Goal: Information Seeking & Learning: Learn about a topic

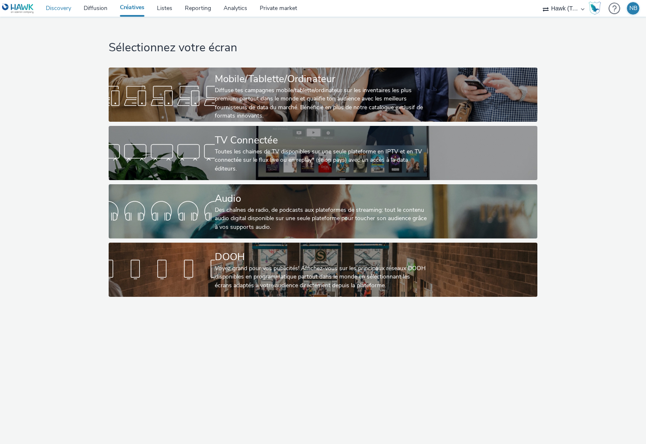
click at [62, 7] on link "Discovery" at bounding box center [59, 8] width 38 height 17
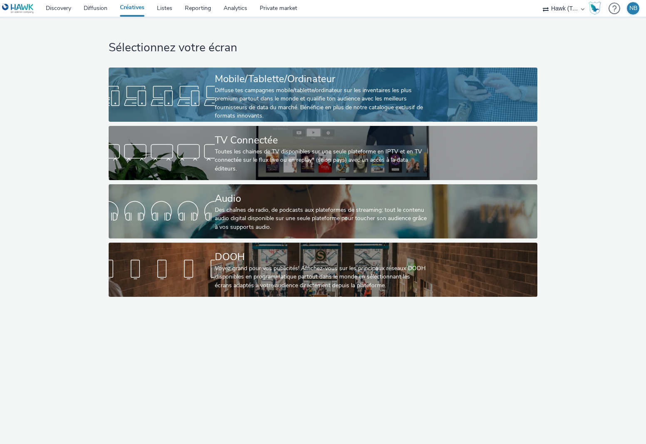
click at [253, 83] on div "Mobile/Tablette/Ordinateur" at bounding box center [321, 79] width 213 height 15
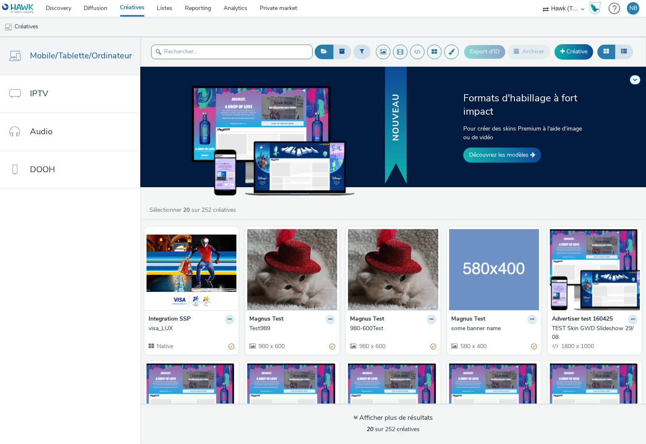
click at [187, 50] on input "text" at bounding box center [232, 52] width 162 height 15
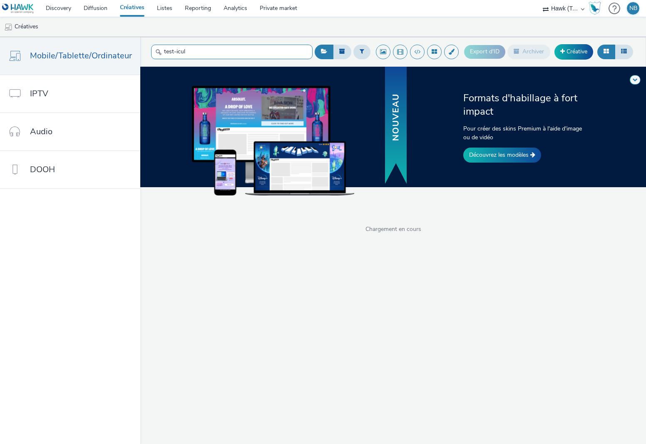
type input "test-icule"
click at [173, 50] on input "test-icule" at bounding box center [232, 52] width 162 height 15
drag, startPoint x: 198, startPoint y: 49, endPoint x: 150, endPoint y: 50, distance: 48.3
click at [151, 50] on input "test-icule" at bounding box center [232, 52] width 162 height 15
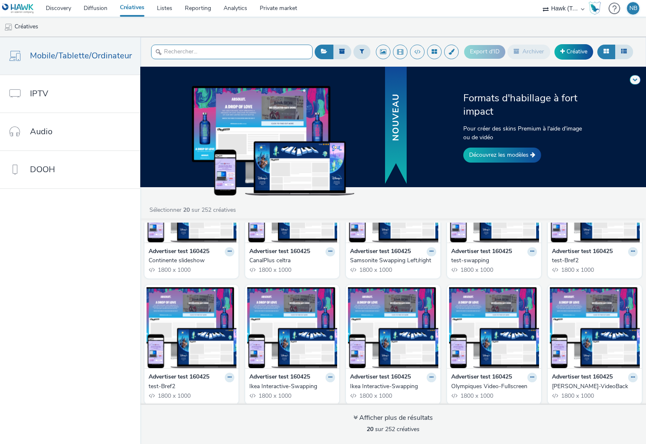
scroll to position [337, 0]
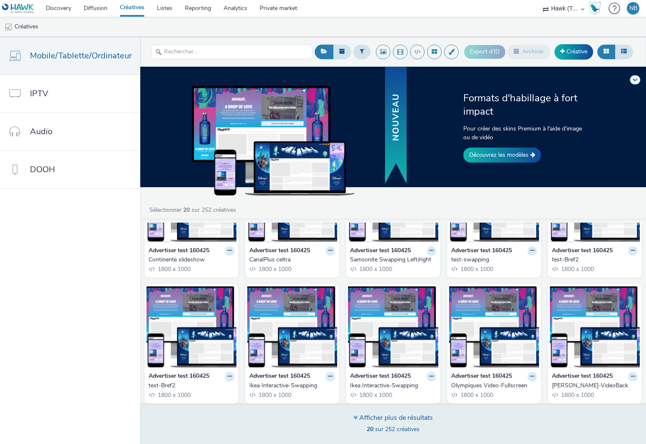
click at [393, 419] on div "Afficher plus de résultats" at bounding box center [394, 418] width 80 height 10
click at [389, 423] on div "Afficher plus de résultats 20 sur 252 créatives" at bounding box center [394, 424] width 80 height 22
click at [389, 417] on div "Afficher plus de résultats" at bounding box center [394, 418] width 80 height 10
click at [392, 419] on div "Afficher plus de résultats" at bounding box center [394, 418] width 80 height 10
click at [390, 427] on span "40 sur 252 créatives" at bounding box center [393, 429] width 53 height 8
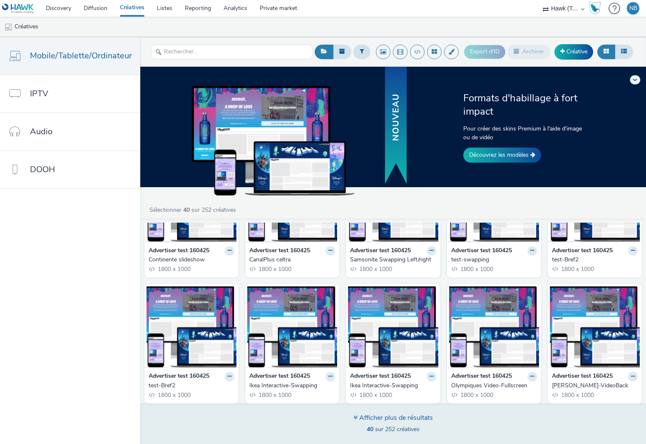
click at [371, 427] on strong "40" at bounding box center [370, 429] width 7 height 8
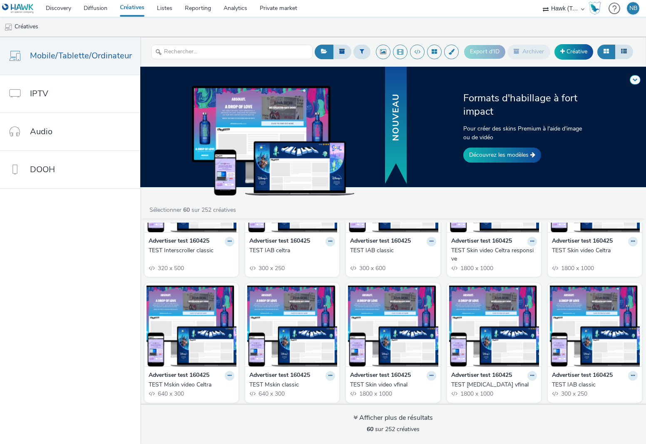
scroll to position [1387, 0]
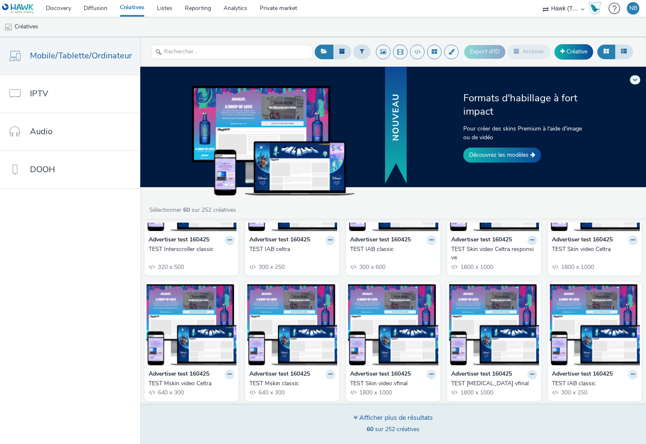
click at [386, 425] on span "60 sur 252 créatives" at bounding box center [393, 429] width 53 height 8
click at [376, 407] on div "Afficher plus de résultats 60 sur 252 créatives" at bounding box center [393, 423] width 512 height 40
click at [366, 414] on div "Afficher plus de résultats" at bounding box center [394, 418] width 80 height 10
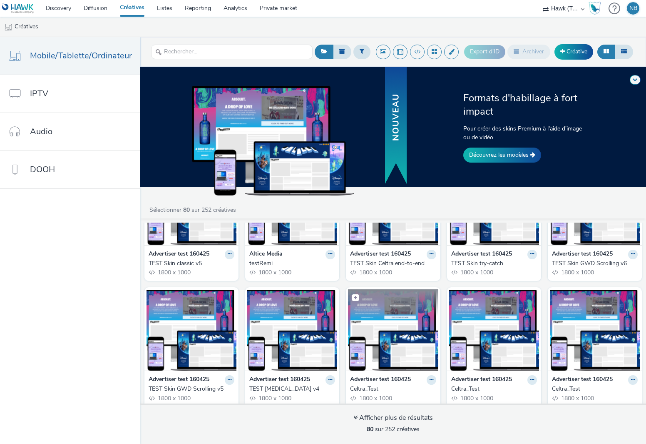
scroll to position [1894, 0]
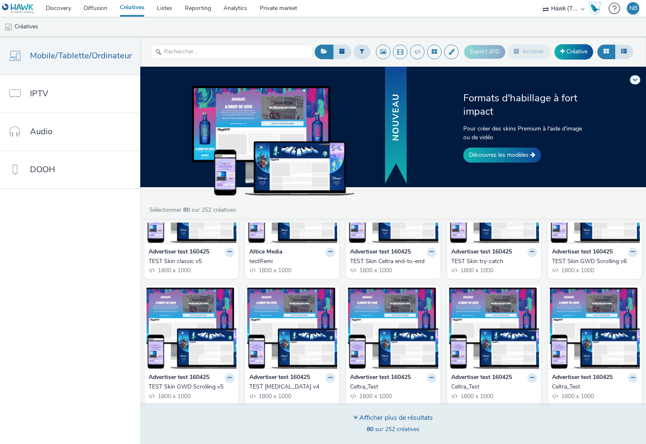
click at [393, 422] on div "Afficher plus de résultats" at bounding box center [394, 418] width 80 height 10
click at [386, 420] on div "Afficher plus de résultats" at bounding box center [394, 418] width 80 height 10
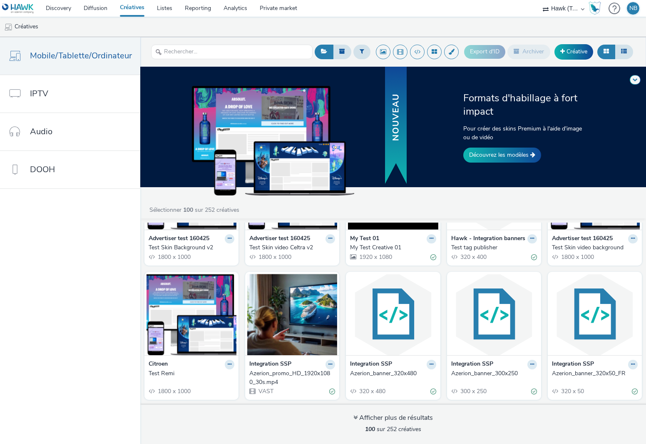
scroll to position [2419, 0]
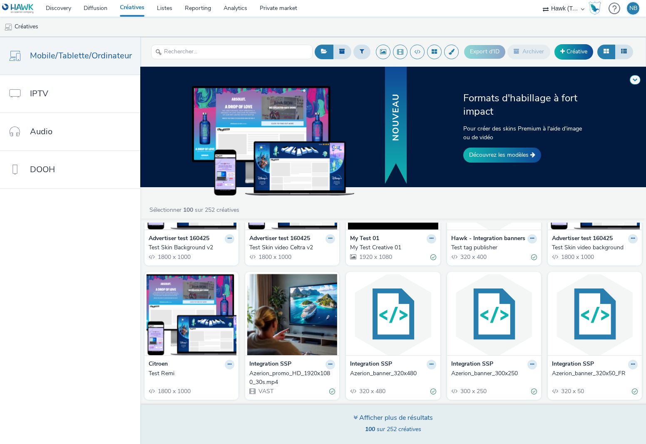
click at [403, 416] on div "Afficher plus de résultats" at bounding box center [394, 418] width 80 height 10
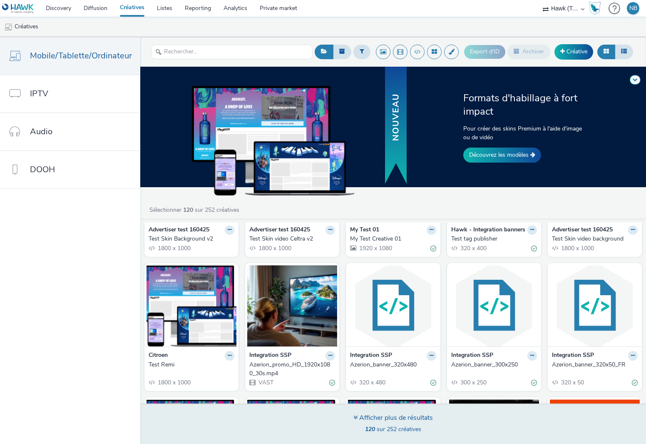
click at [396, 422] on div "Afficher plus de résultats 120 sur 252 créatives" at bounding box center [394, 424] width 80 height 22
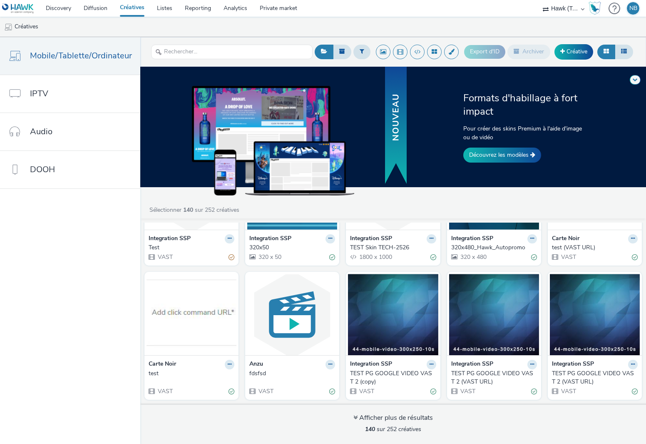
scroll to position [3461, 0]
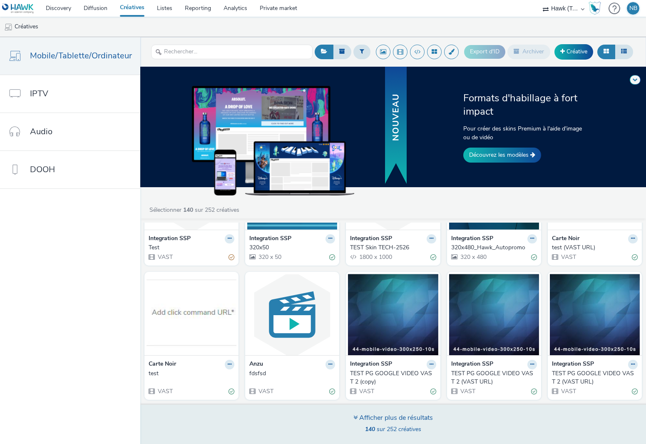
click at [380, 416] on div "Afficher plus de résultats" at bounding box center [394, 418] width 80 height 10
click at [367, 429] on strong "140" at bounding box center [370, 429] width 10 height 8
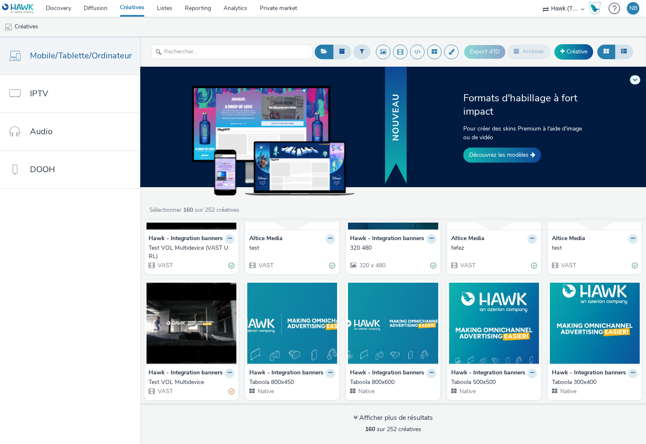
scroll to position [4012, 0]
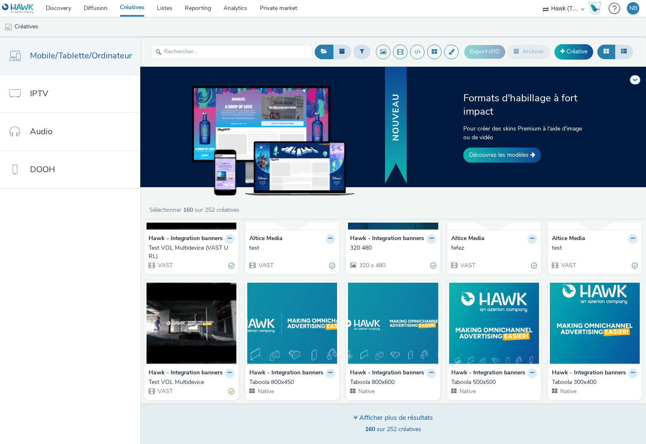
click at [390, 426] on span "160 sur 252 créatives" at bounding box center [393, 429] width 56 height 8
click at [381, 429] on span "160 sur 252 créatives" at bounding box center [393, 429] width 56 height 8
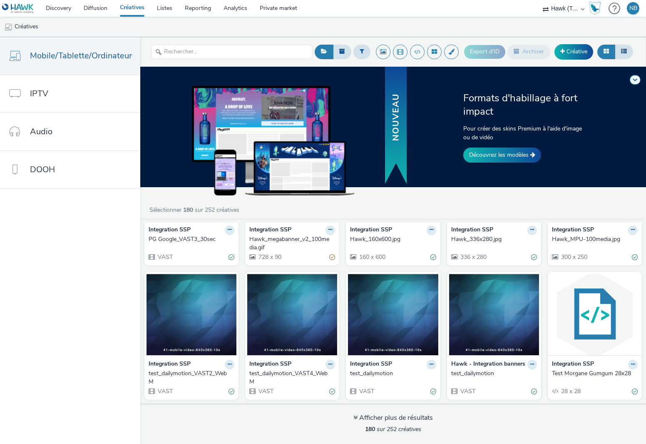
scroll to position [4547, 0]
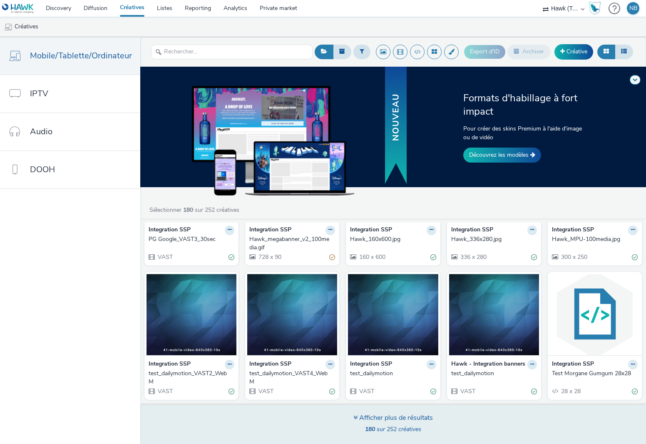
click at [387, 427] on span "180 sur 252 créatives" at bounding box center [393, 429] width 56 height 8
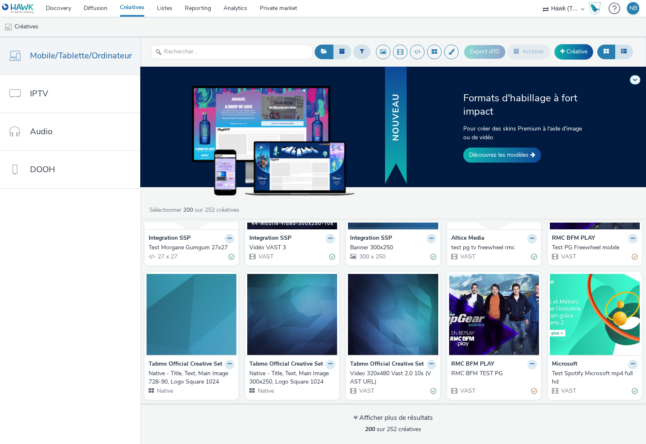
scroll to position [5065, 0]
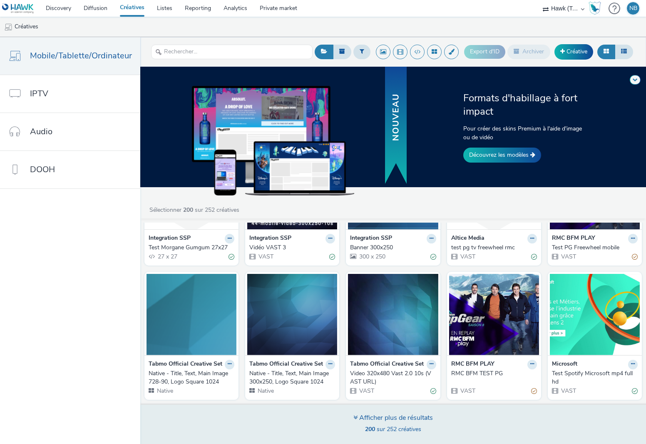
click at [384, 427] on span "200 sur 252 créatives" at bounding box center [393, 429] width 56 height 8
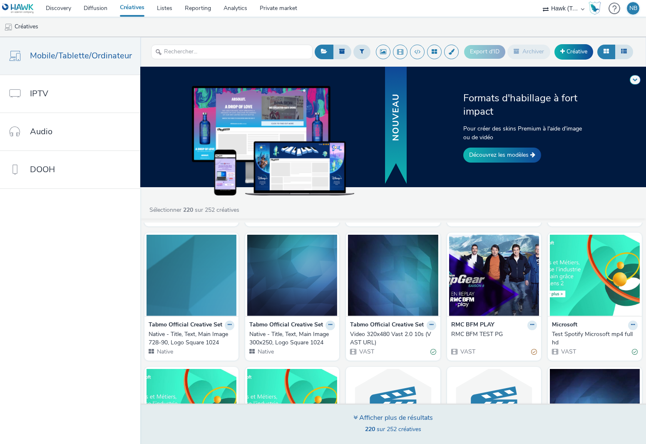
click at [379, 426] on span "220 sur 252 créatives" at bounding box center [393, 429] width 56 height 8
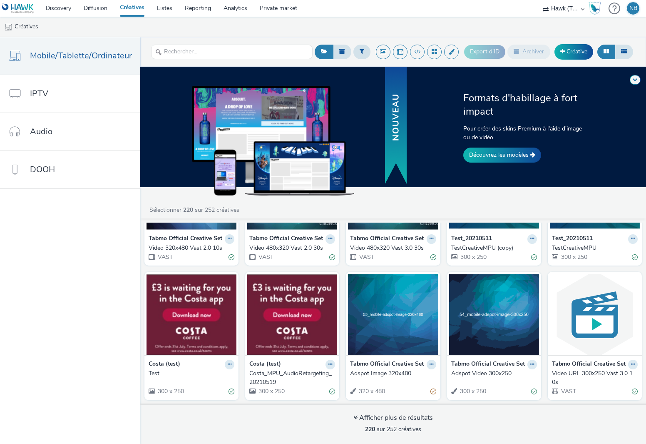
scroll to position [5582, 0]
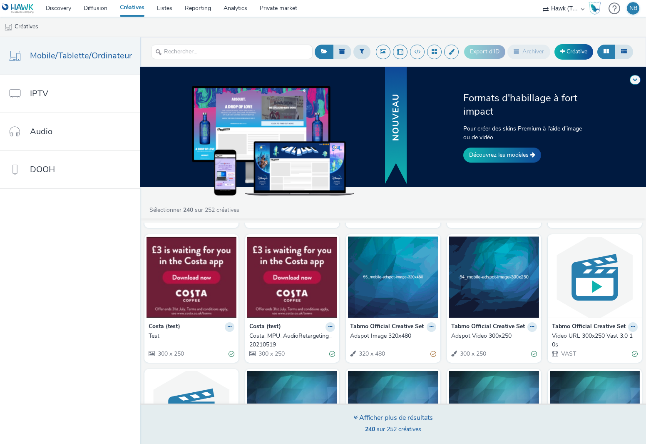
click at [394, 426] on span "240 sur 252 créatives" at bounding box center [393, 429] width 56 height 8
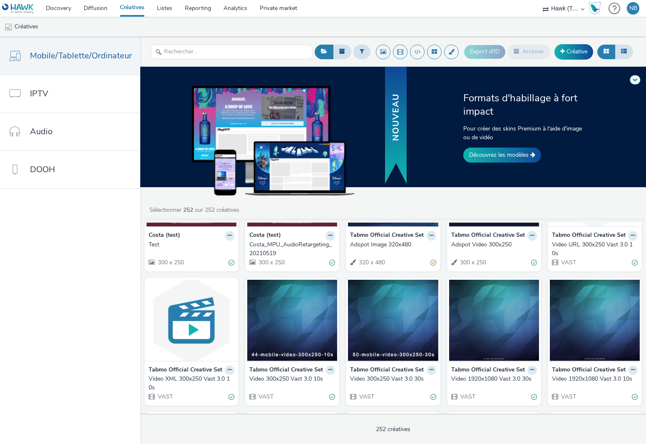
scroll to position [5667, 0]
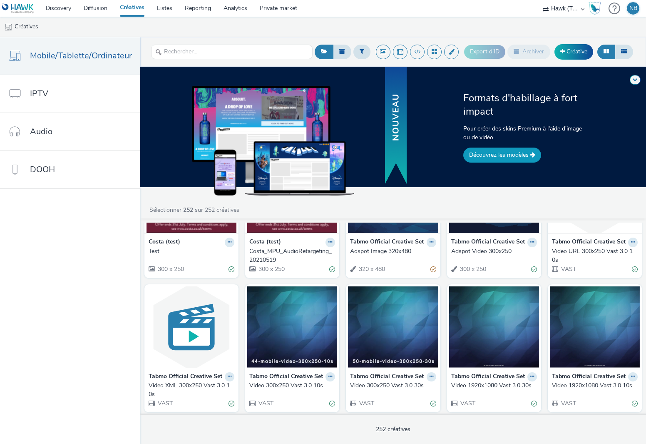
click at [511, 154] on link "Découvrez les modèles" at bounding box center [502, 154] width 78 height 15
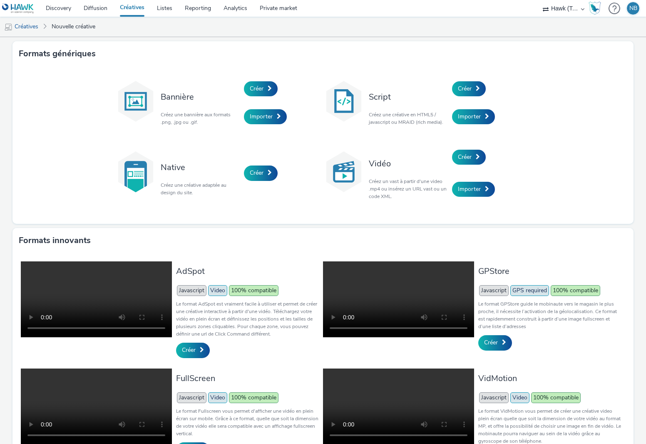
click at [583, 9] on div "Hawk (Tests 2021)" at bounding box center [564, 8] width 50 height 17
click at [135, 6] on link "Créatives" at bounding box center [132, 8] width 37 height 17
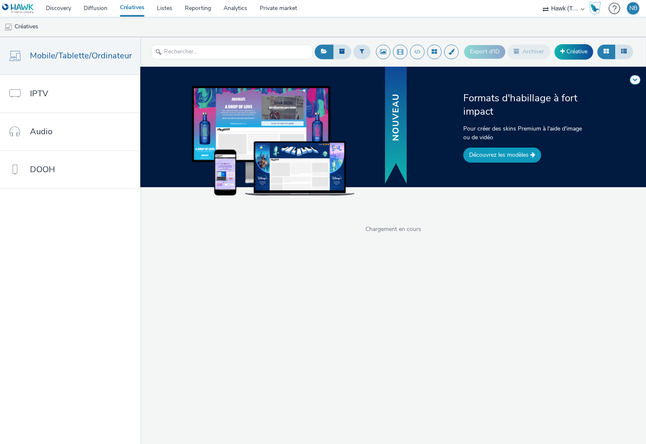
click at [491, 155] on link "Découvrez les modèles" at bounding box center [502, 154] width 78 height 15
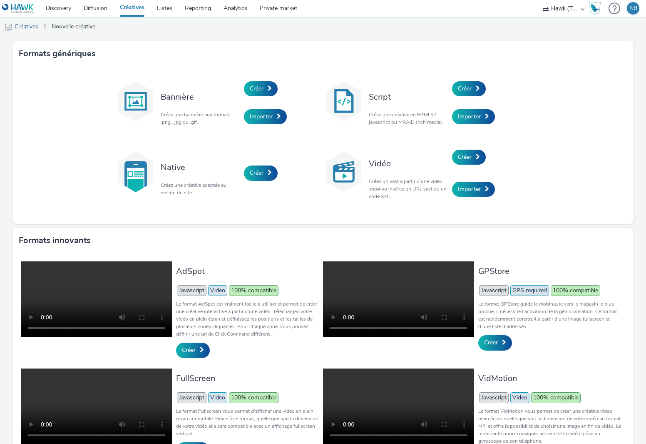
click at [30, 24] on link "Créatives" at bounding box center [21, 27] width 42 height 20
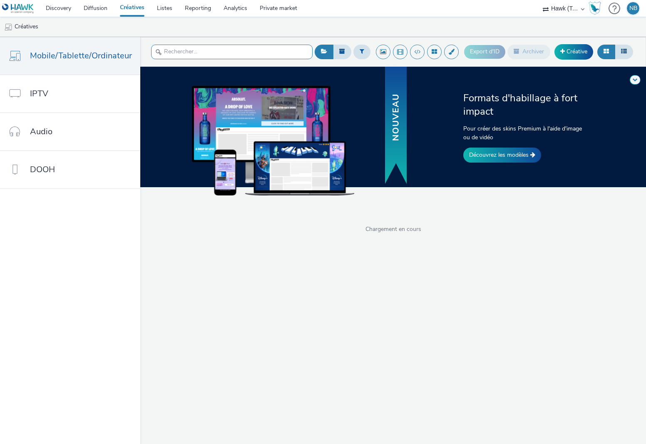
click at [177, 50] on input "text" at bounding box center [232, 52] width 162 height 15
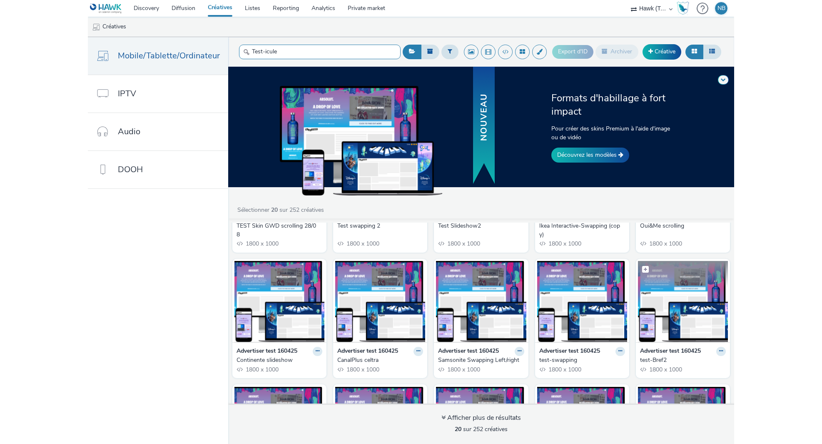
scroll to position [250, 0]
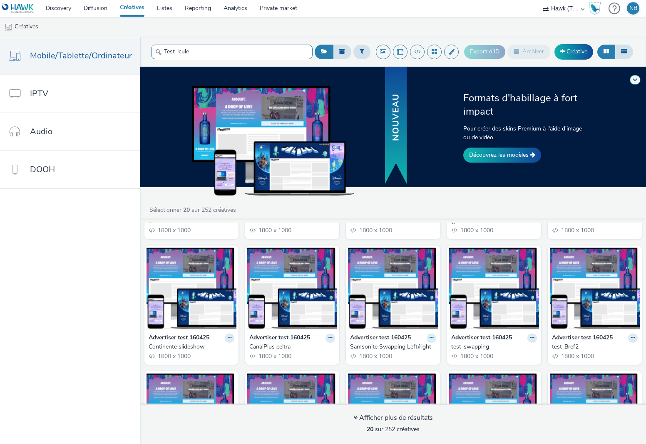
type input "Test-icule"
click at [427, 335] on button at bounding box center [432, 338] width 10 height 10
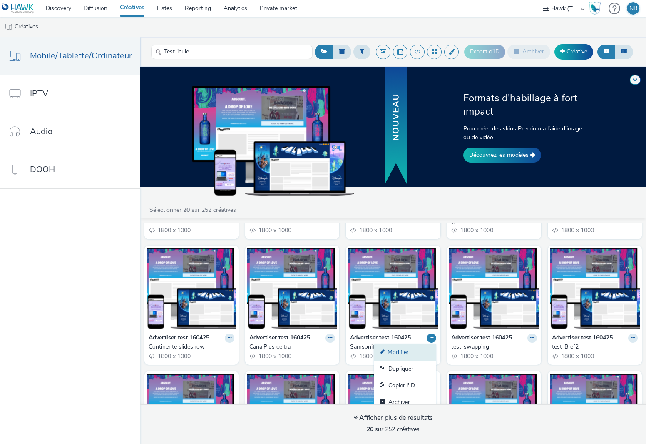
click at [393, 350] on link "Modifier" at bounding box center [405, 352] width 62 height 17
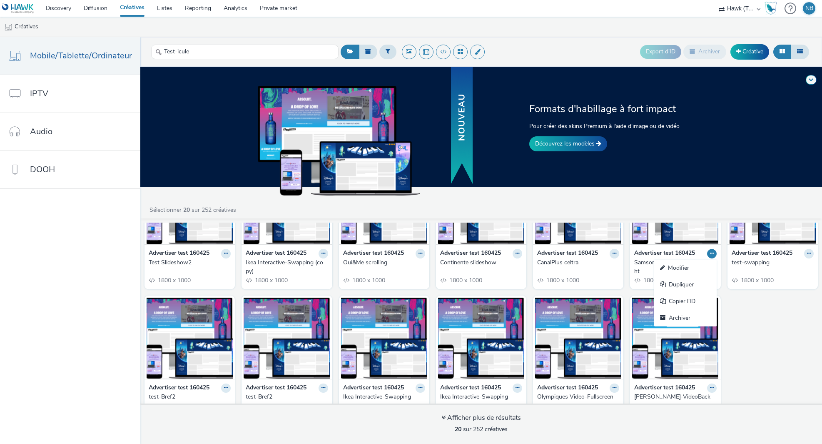
scroll to position [212, 0]
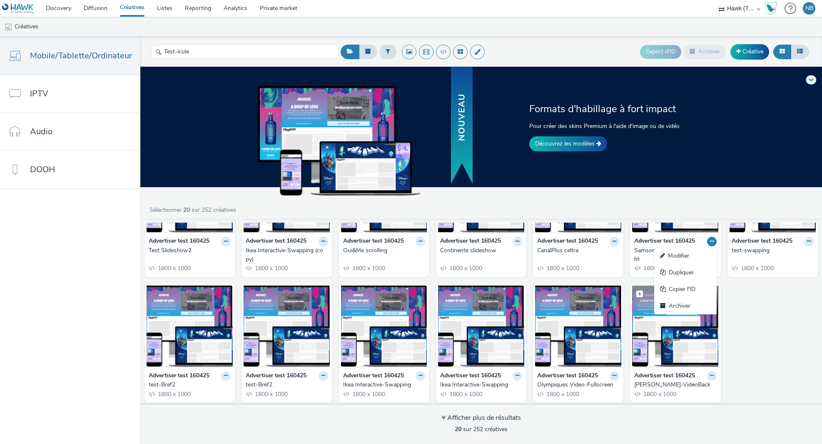
click at [646, 345] on img at bounding box center [675, 325] width 86 height 81
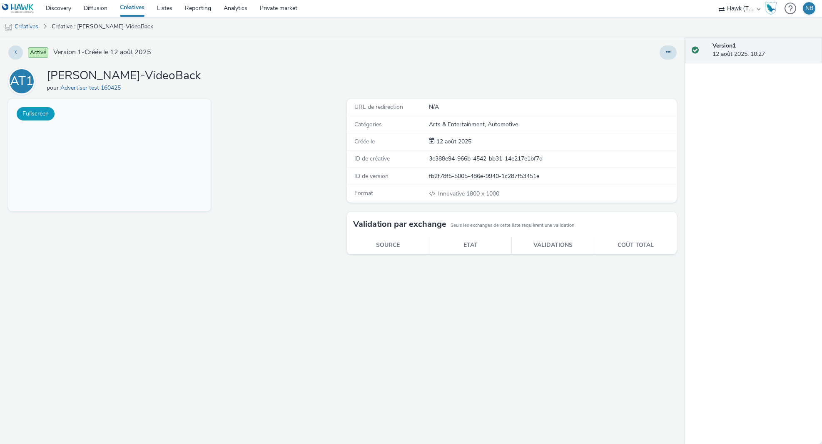
click at [45, 112] on button "Fullscreen" at bounding box center [36, 113] width 38 height 13
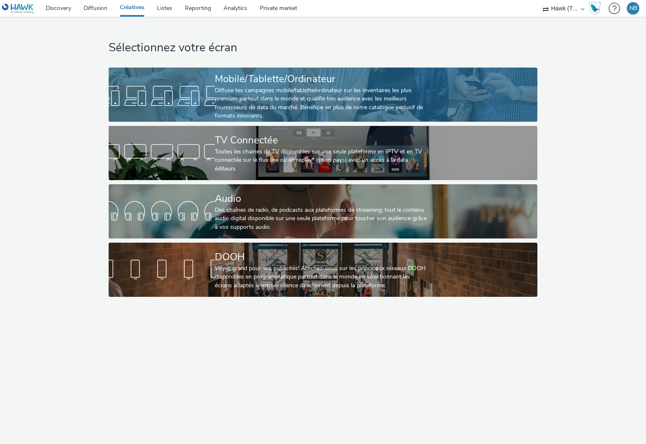
click at [271, 78] on div "Mobile/Tablette/Ordinateur" at bounding box center [321, 79] width 213 height 15
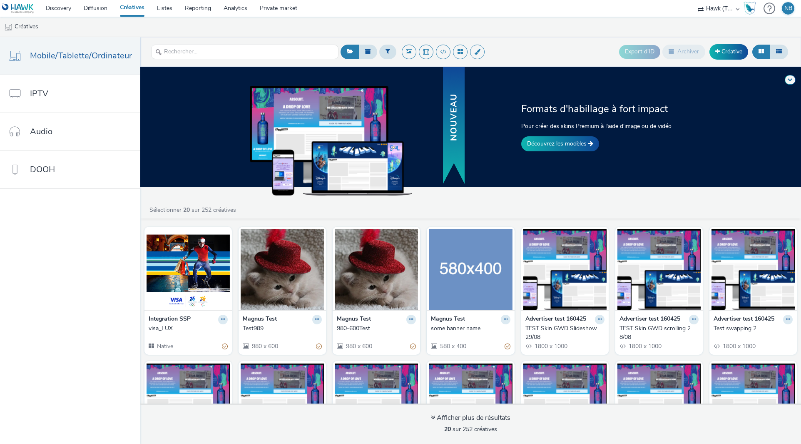
click at [646, 9] on div "Hawk (Tests 2021)" at bounding box center [719, 8] width 50 height 17
click at [646, 6] on div "Hawk (Tests 2021)" at bounding box center [719, 8] width 50 height 17
click at [90, 209] on nav "Mobile/Tablette/Ordinateur IPTV Audio DOOH" at bounding box center [70, 240] width 140 height 406
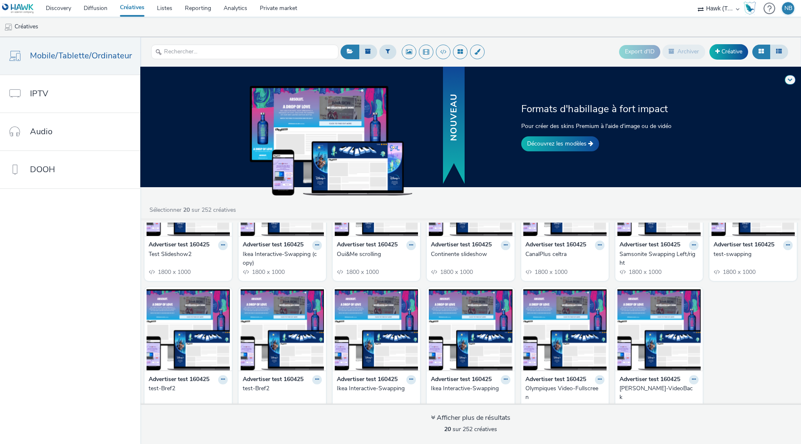
scroll to position [221, 0]
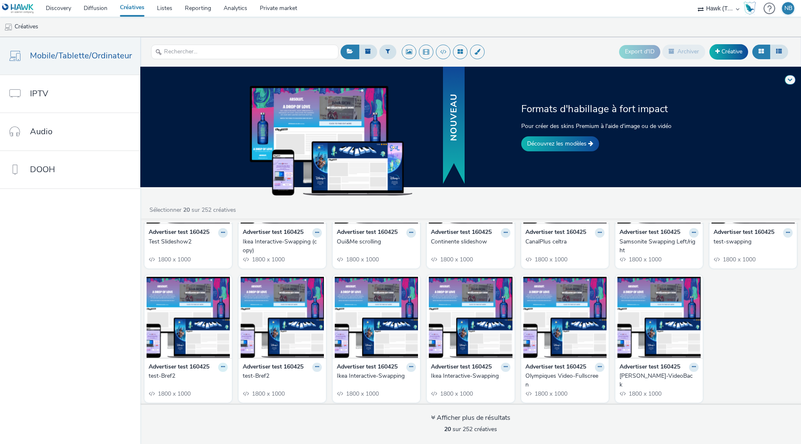
click at [221, 364] on icon at bounding box center [223, 366] width 4 height 5
click at [181, 316] on img at bounding box center [188, 317] width 83 height 81
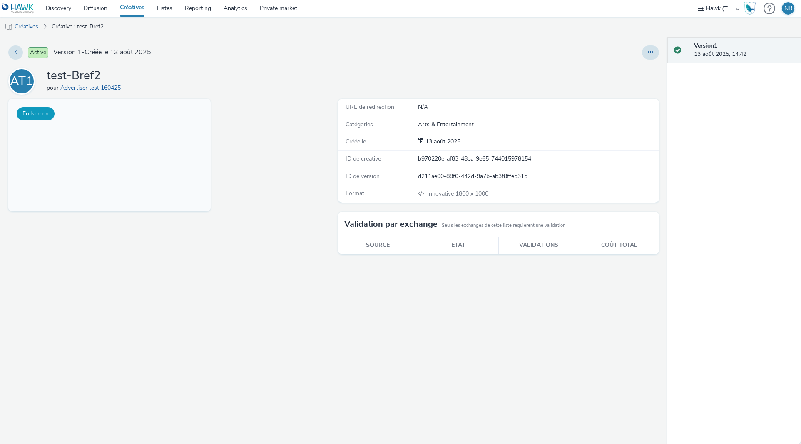
click at [34, 112] on button "Fullscreen" at bounding box center [36, 113] width 38 height 13
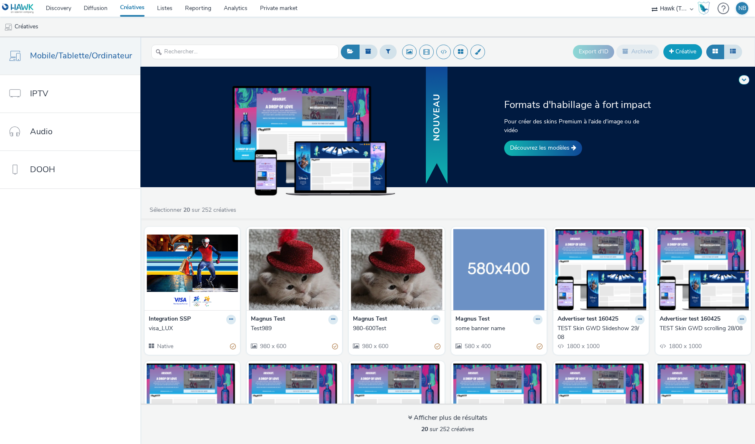
click at [646, 51] on link "Créative" at bounding box center [682, 51] width 39 height 15
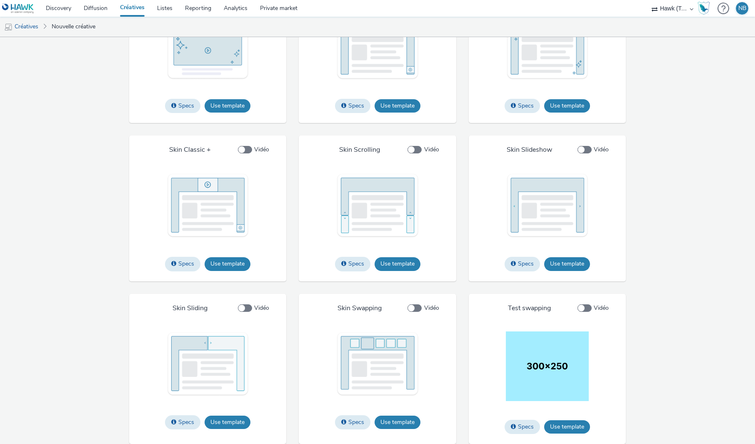
scroll to position [987, 0]
click at [28, 25] on link "Créatives" at bounding box center [21, 27] width 42 height 20
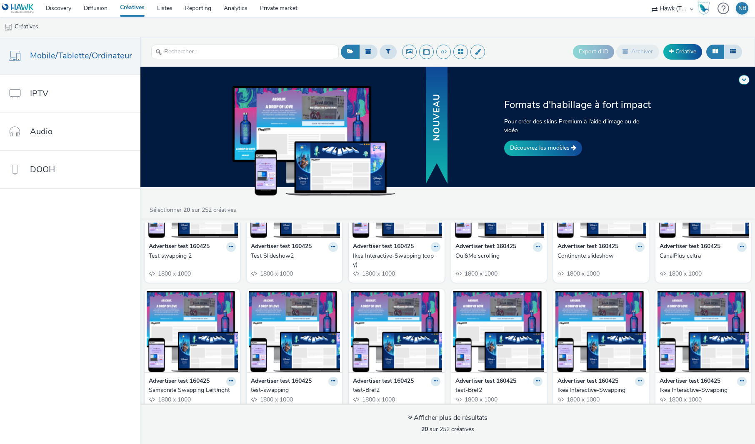
scroll to position [208, 0]
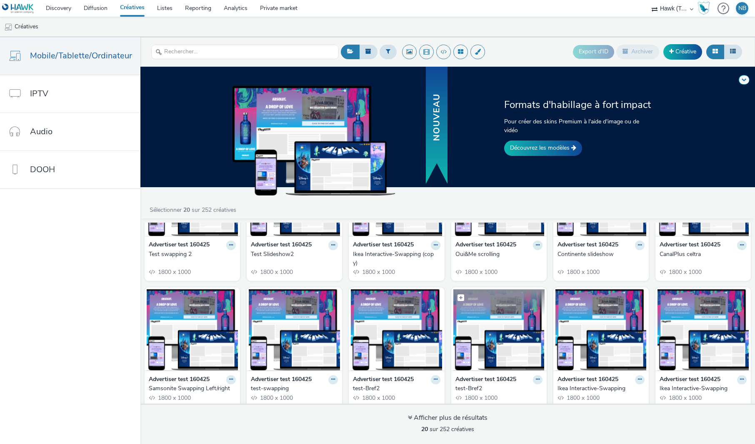
click at [495, 314] on img at bounding box center [498, 329] width 91 height 81
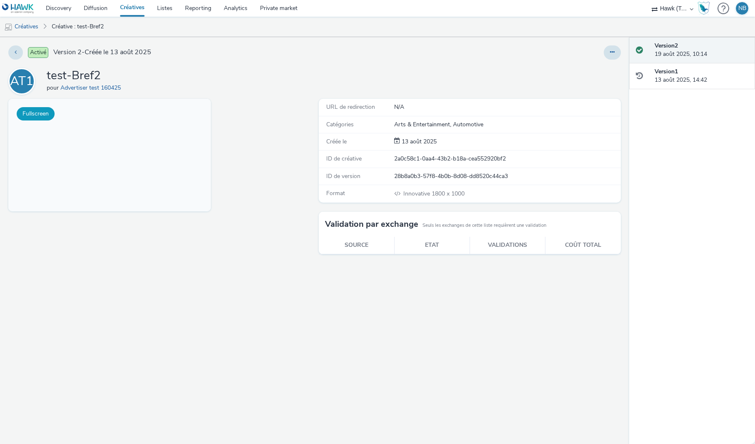
click at [27, 111] on button "Fullscreen" at bounding box center [36, 113] width 38 height 13
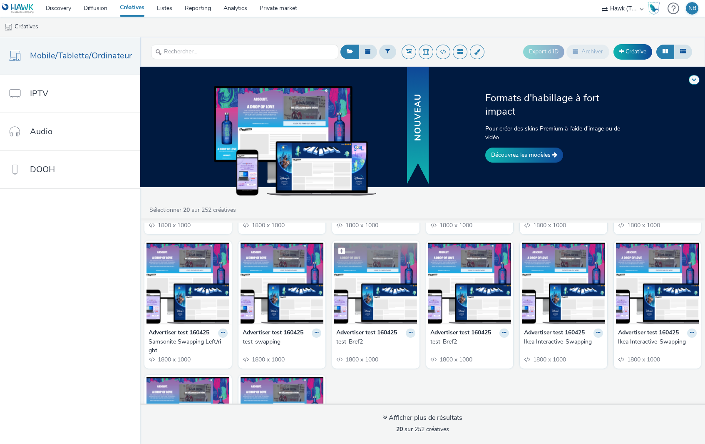
scroll to position [292, 0]
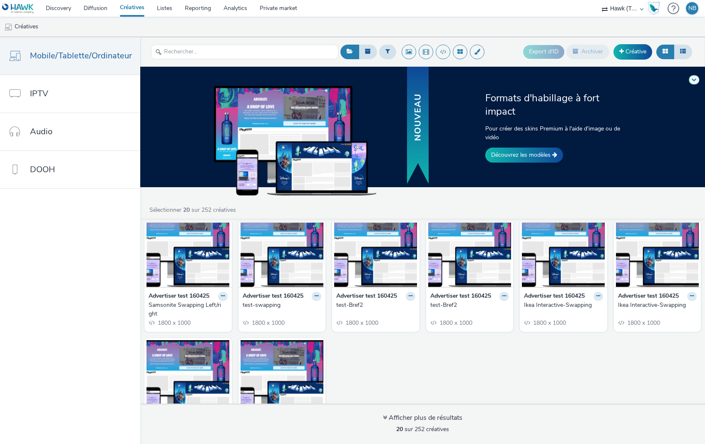
click at [641, 278] on img at bounding box center [657, 246] width 83 height 81
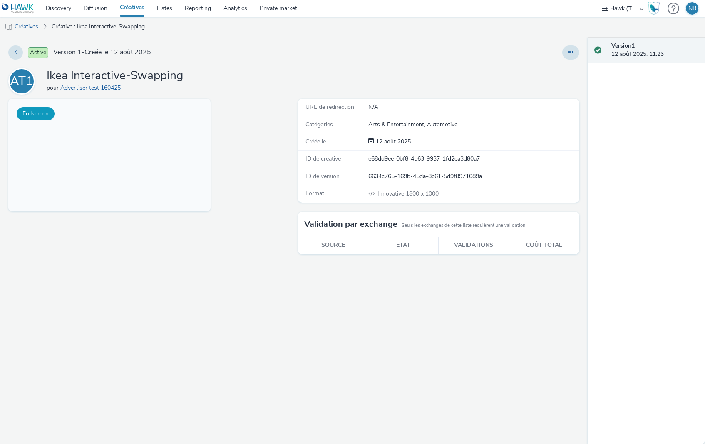
click at [31, 113] on button "Fullscreen" at bounding box center [36, 113] width 38 height 13
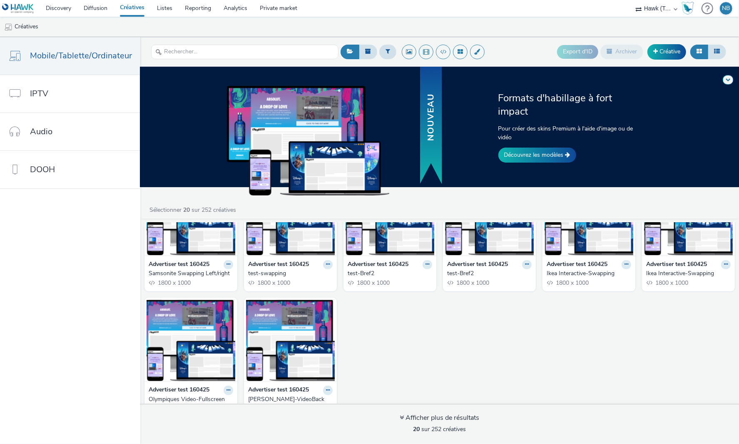
scroll to position [333, 0]
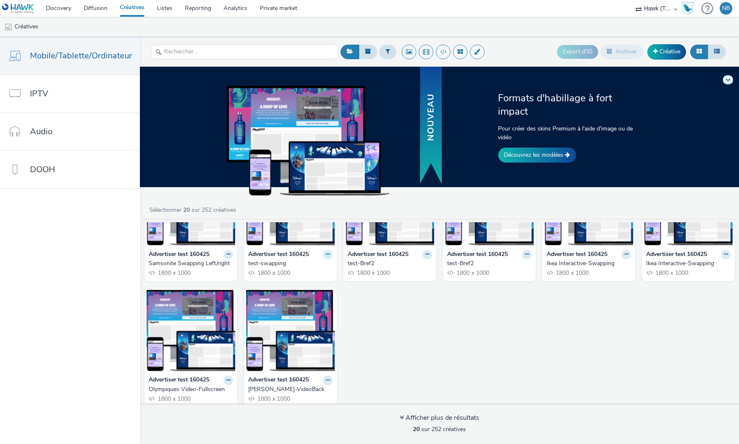
click at [326, 253] on icon at bounding box center [328, 254] width 4 height 5
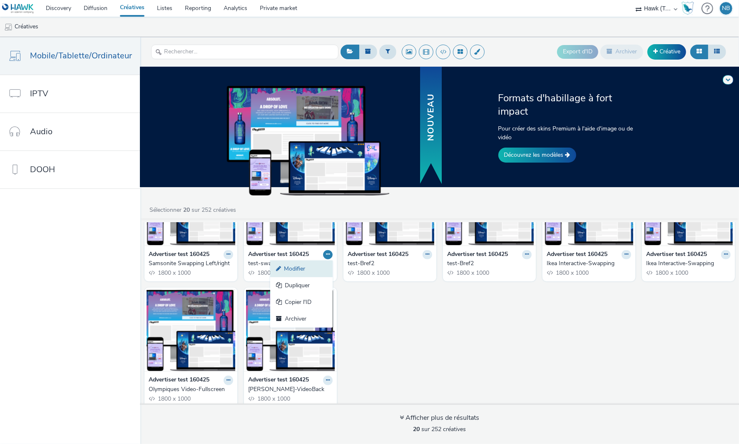
click at [293, 264] on link "Modifier" at bounding box center [301, 268] width 62 height 17
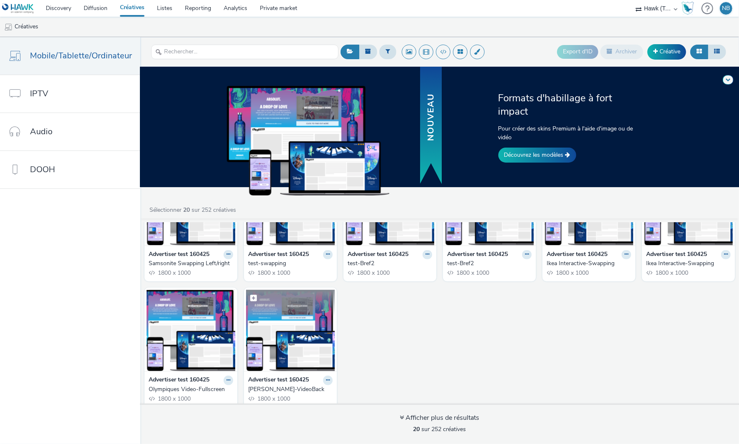
click at [314, 352] on img at bounding box center [290, 329] width 89 height 81
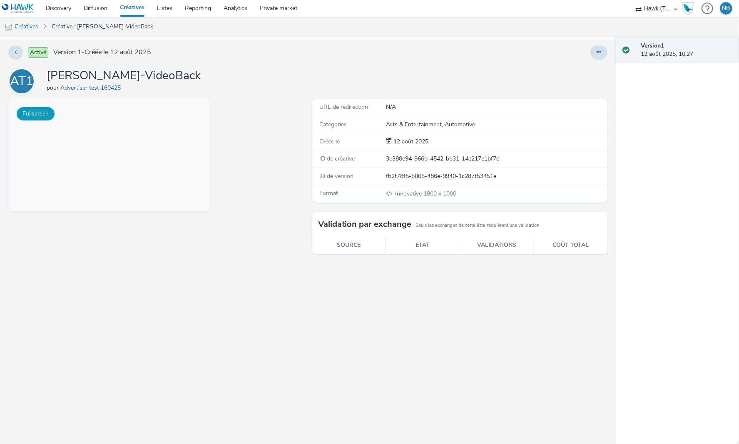
click at [40, 112] on button "Fullscreen" at bounding box center [36, 113] width 38 height 13
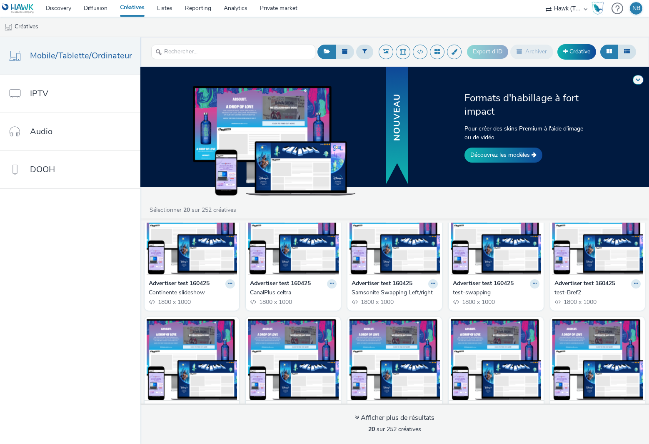
scroll to position [337, 0]
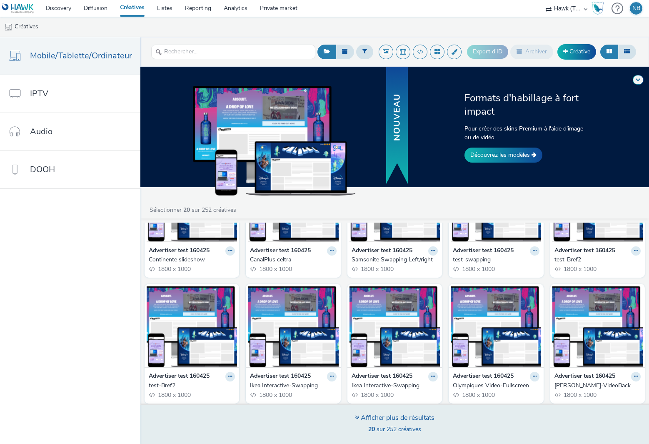
click at [381, 420] on div "Afficher plus de résultats" at bounding box center [395, 418] width 80 height 10
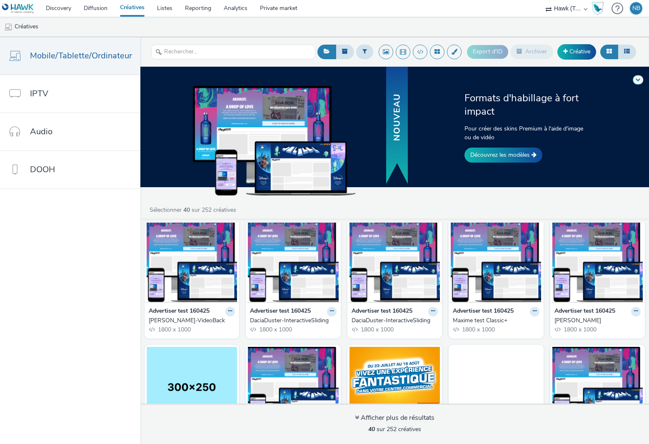
scroll to position [545, 0]
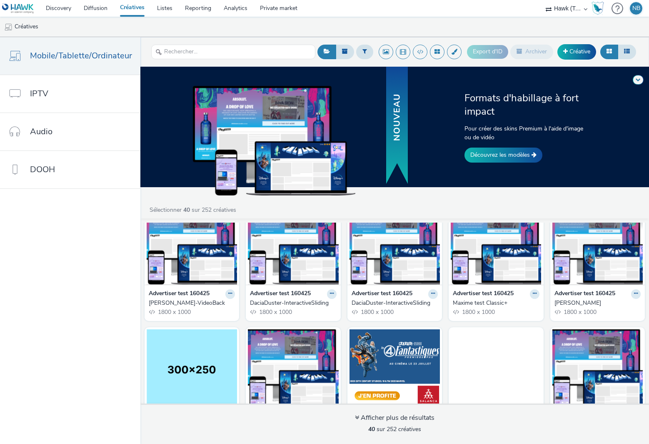
click at [575, 260] on img at bounding box center [597, 243] width 90 height 81
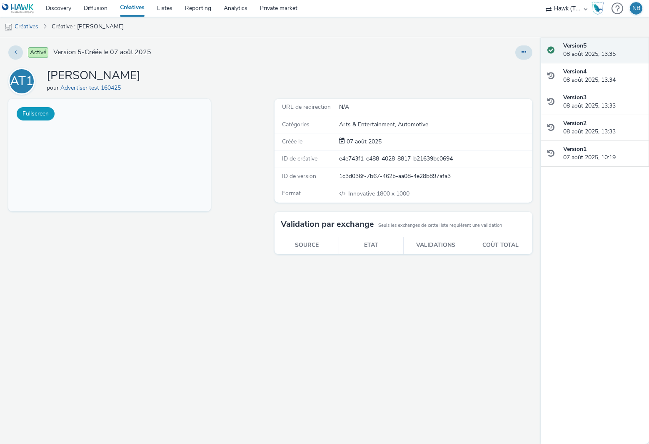
click at [34, 113] on button "Fullscreen" at bounding box center [36, 113] width 38 height 13
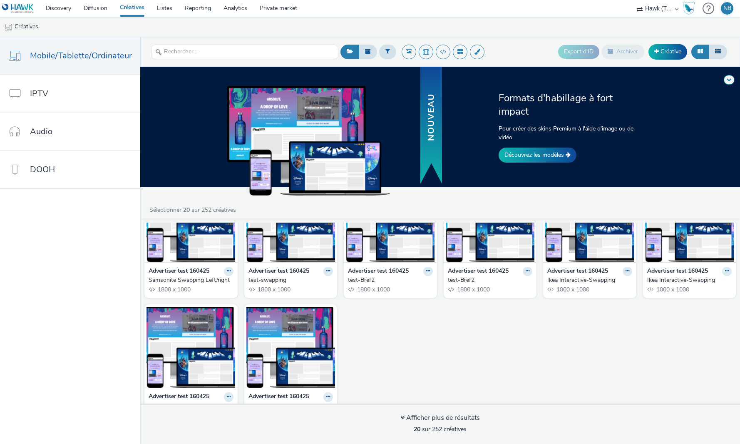
scroll to position [337, 0]
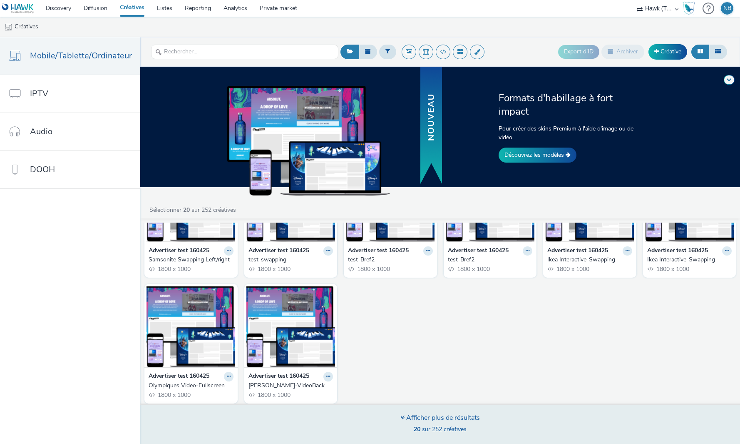
click at [420, 418] on div "Afficher plus de résultats" at bounding box center [441, 418] width 80 height 10
click at [411, 421] on div "Afficher plus de résultats" at bounding box center [441, 418] width 80 height 10
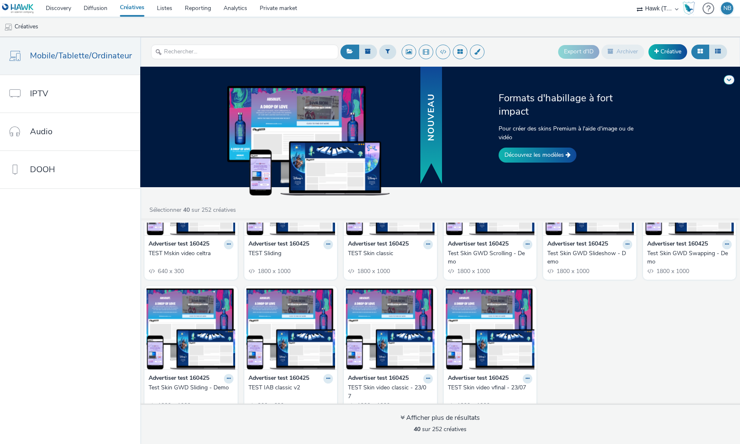
scroll to position [737, 0]
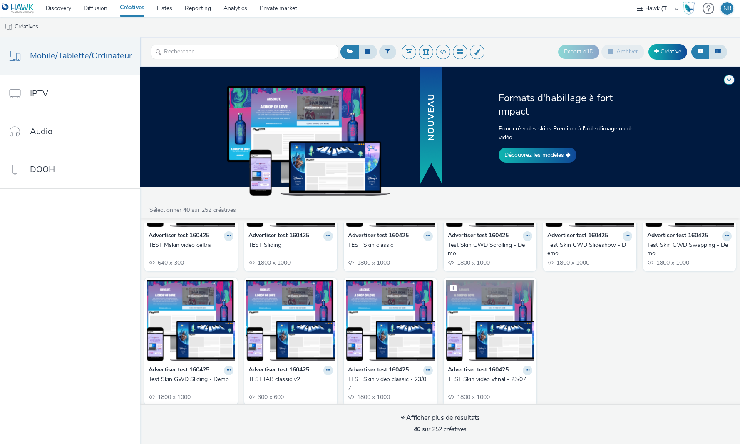
click at [501, 299] on figure at bounding box center [490, 319] width 89 height 81
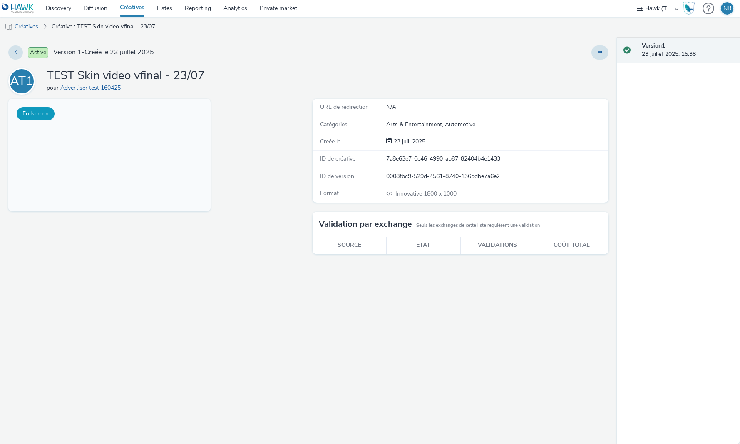
click at [41, 112] on button "Fullscreen" at bounding box center [36, 113] width 38 height 13
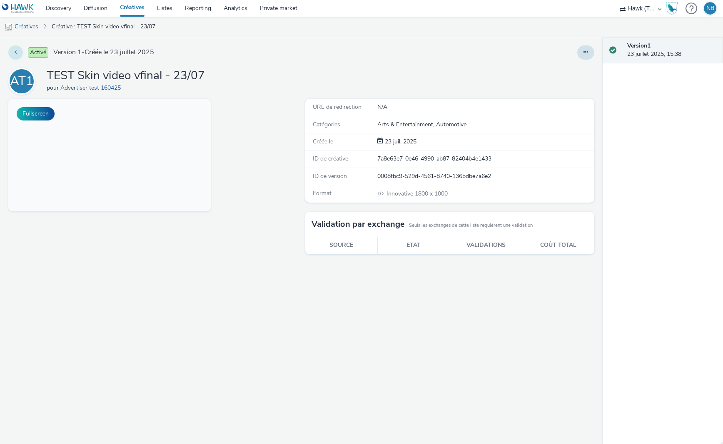
click at [16, 52] on icon at bounding box center [16, 52] width 2 height 6
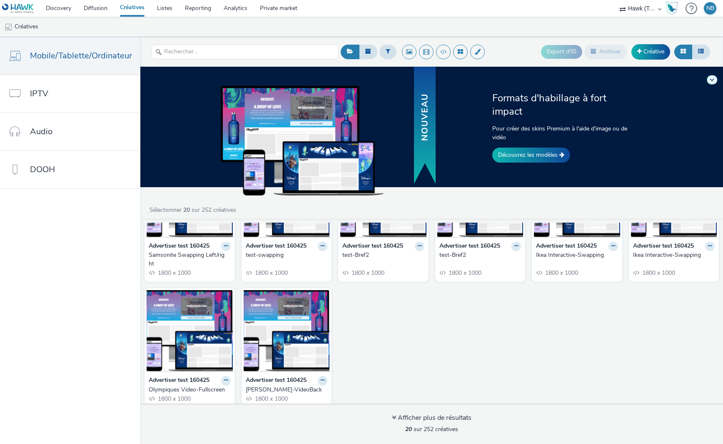
scroll to position [345, 0]
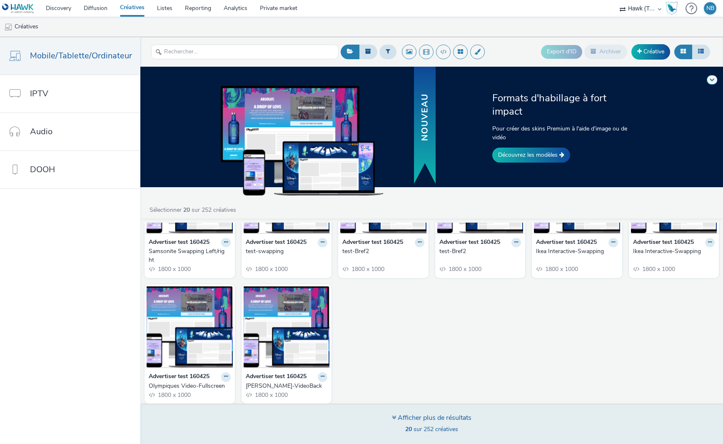
click at [452, 422] on div "Afficher plus de résultats 20 sur 252 créatives" at bounding box center [432, 424] width 80 height 22
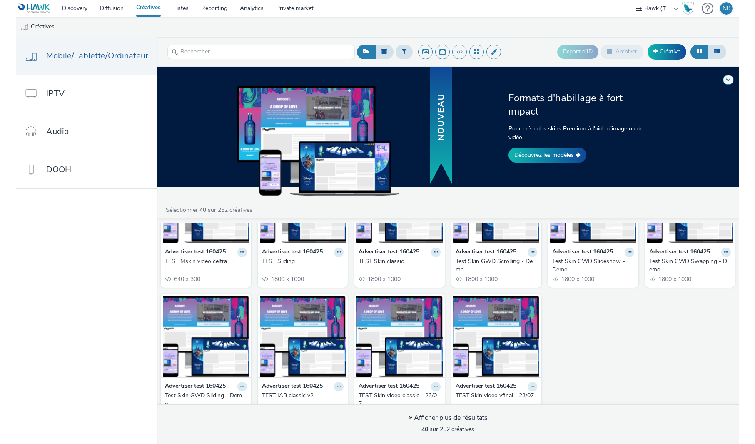
scroll to position [754, 0]
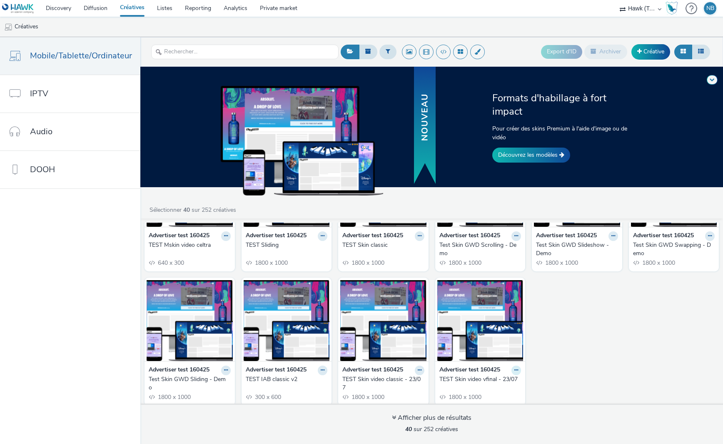
click at [514, 367] on icon at bounding box center [516, 369] width 4 height 5
click at [481, 376] on link "Modifier" at bounding box center [489, 384] width 62 height 17
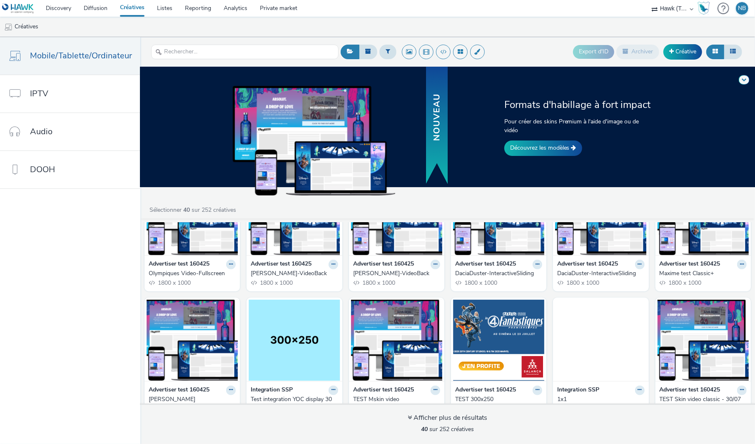
scroll to position [458, 0]
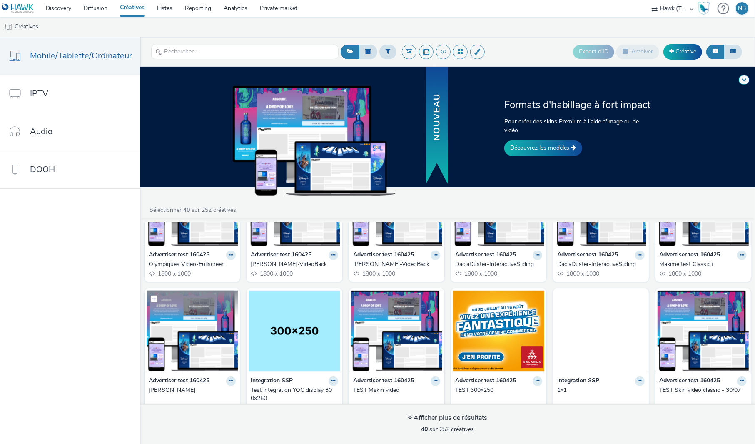
click at [212, 336] on img at bounding box center [192, 330] width 91 height 81
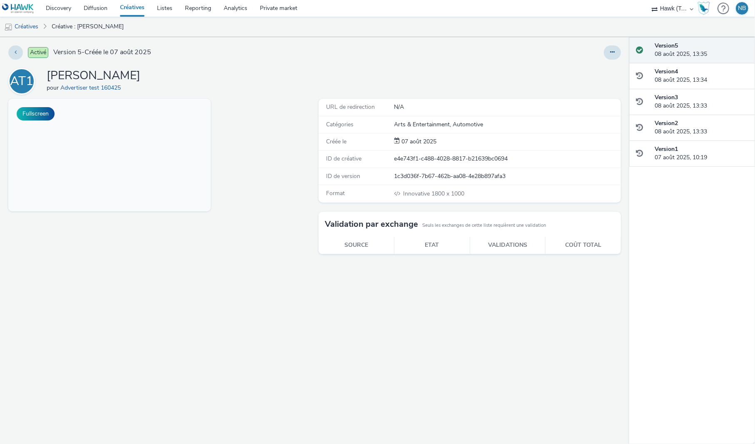
drag, startPoint x: 211, startPoint y: 145, endPoint x: 212, endPoint y: 155, distance: 10.9
click at [212, 155] on div "Fullscreen" at bounding box center [161, 271] width 306 height 345
click at [39, 112] on button "Fullscreen" at bounding box center [36, 113] width 38 height 13
